Goal: Obtain resource: Obtain resource

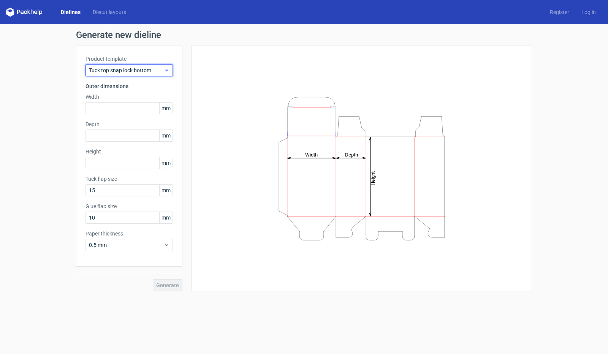
click at [138, 71] on span "Tuck top snap lock bottom" at bounding box center [126, 70] width 75 height 8
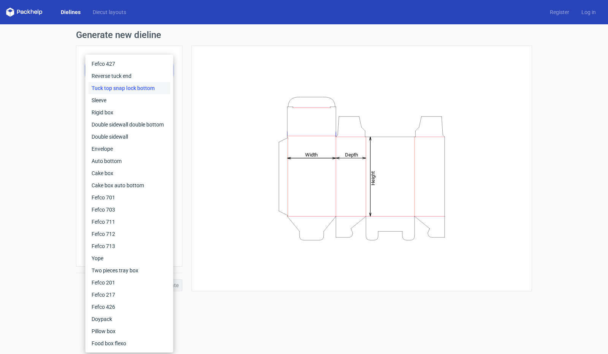
click at [215, 69] on div "Height Depth Width" at bounding box center [361, 168] width 321 height 227
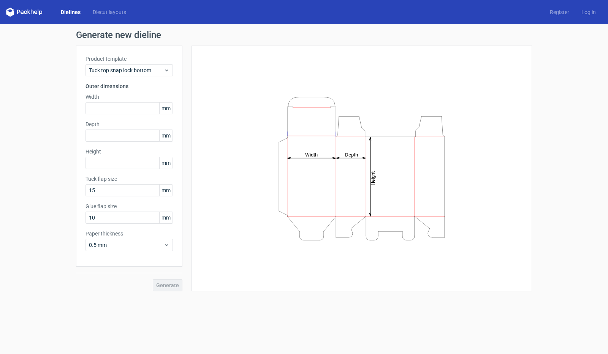
click at [30, 12] on icon at bounding box center [24, 12] width 36 height 9
click at [24, 10] on icon at bounding box center [24, 12] width 36 height 9
click at [8, 9] on icon at bounding box center [10, 9] width 8 height 3
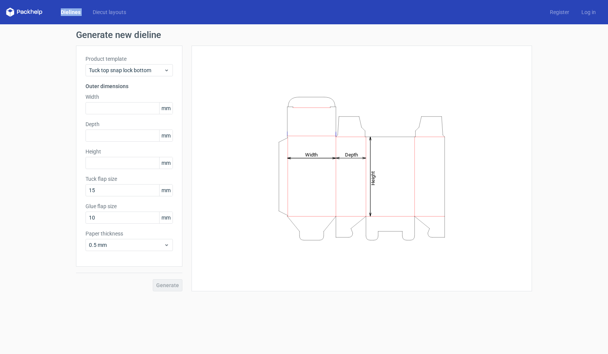
click at [65, 13] on link "Dielines" at bounding box center [71, 12] width 32 height 8
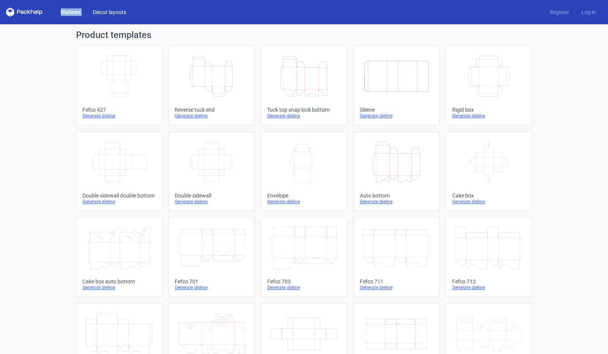
click at [109, 12] on link "Diecut layouts" at bounding box center [110, 12] width 46 height 8
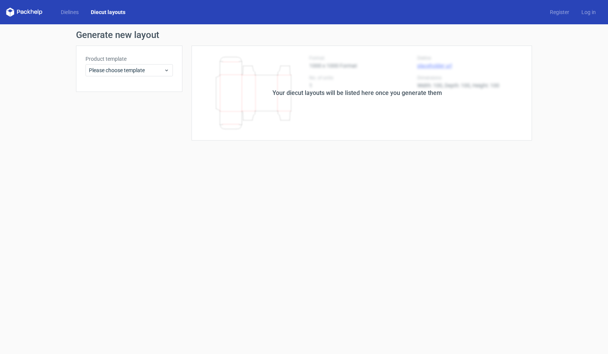
click at [37, 14] on icon at bounding box center [24, 12] width 36 height 9
click at [26, 13] on icon at bounding box center [24, 12] width 36 height 9
